Goal: Task Accomplishment & Management: Use online tool/utility

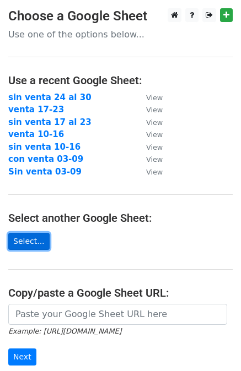
click at [26, 247] on link "Select..." at bounding box center [28, 241] width 41 height 17
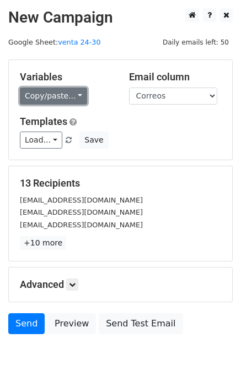
click at [73, 95] on link "Copy/paste..." at bounding box center [53, 96] width 67 height 17
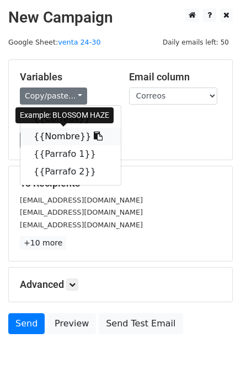
click at [62, 139] on link "{{Nombre}}" at bounding box center [70, 137] width 100 height 18
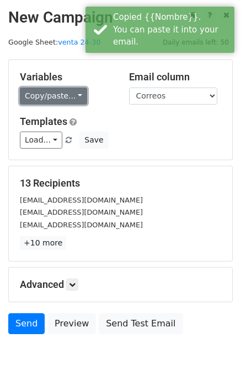
click at [39, 100] on link "Copy/paste..." at bounding box center [53, 96] width 67 height 17
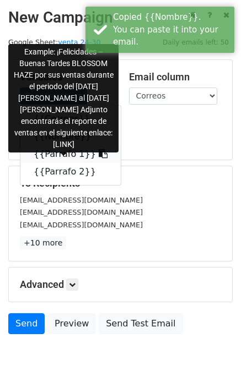
click at [55, 152] on link "{{Parrafo 1}}" at bounding box center [70, 154] width 100 height 18
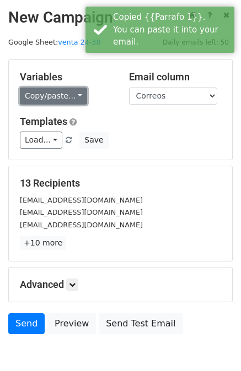
click at [52, 91] on link "Copy/paste..." at bounding box center [53, 96] width 67 height 17
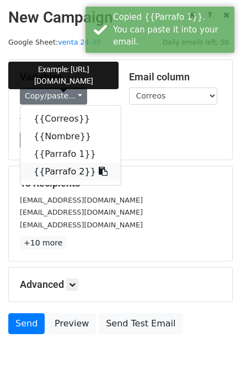
click at [62, 175] on link "{{Parrafo 2}}" at bounding box center [70, 172] width 100 height 18
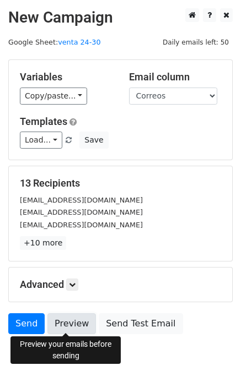
click at [68, 321] on link "Preview" at bounding box center [71, 323] width 48 height 21
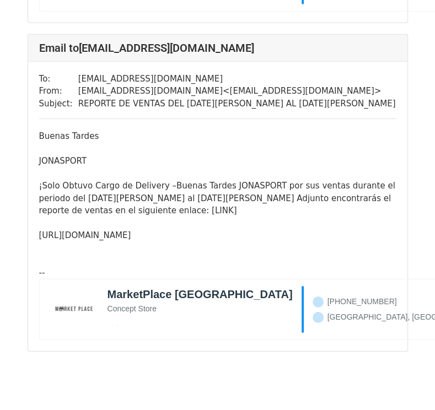
scroll to position [3996, 0]
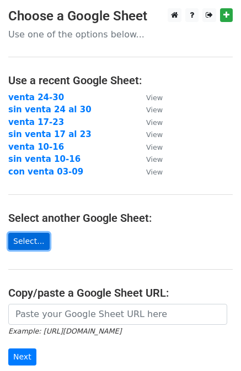
click at [34, 243] on link "Select..." at bounding box center [28, 241] width 41 height 17
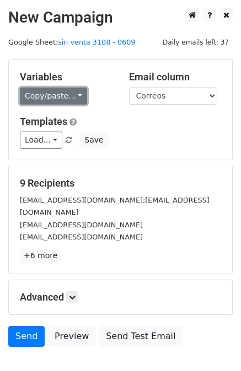
click at [51, 93] on link "Copy/paste..." at bounding box center [53, 96] width 67 height 17
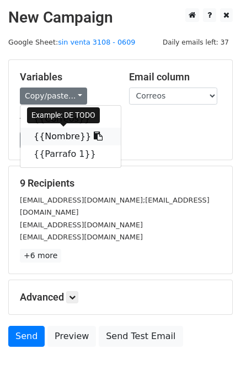
click at [63, 133] on link "{{Nombre}}" at bounding box center [70, 137] width 100 height 18
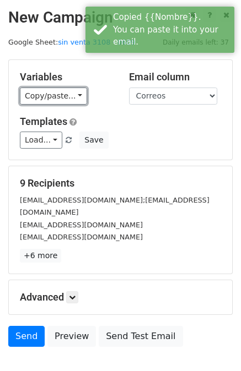
click at [59, 95] on link "Copy/paste..." at bounding box center [53, 96] width 67 height 17
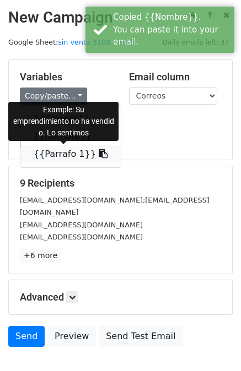
click at [57, 153] on link "{{Parrafo 1}}" at bounding box center [70, 154] width 100 height 18
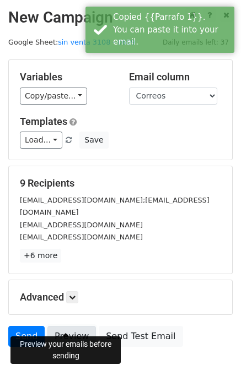
click at [71, 326] on link "Preview" at bounding box center [71, 336] width 48 height 21
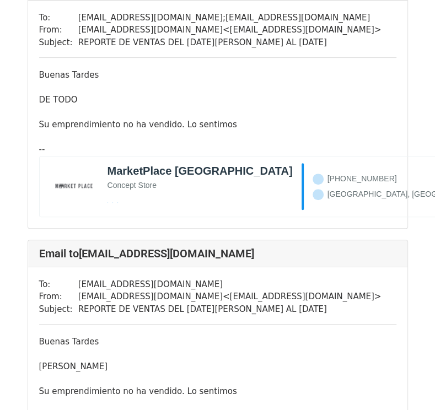
scroll to position [128, 0]
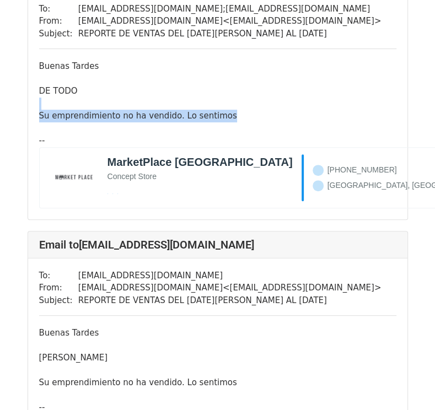
drag, startPoint x: 433, startPoint y: 85, endPoint x: 423, endPoint y: 101, distance: 19.6
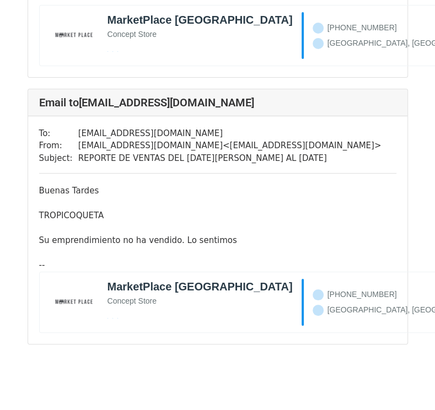
scroll to position [2146, 0]
